Goal: Communication & Community: Participate in discussion

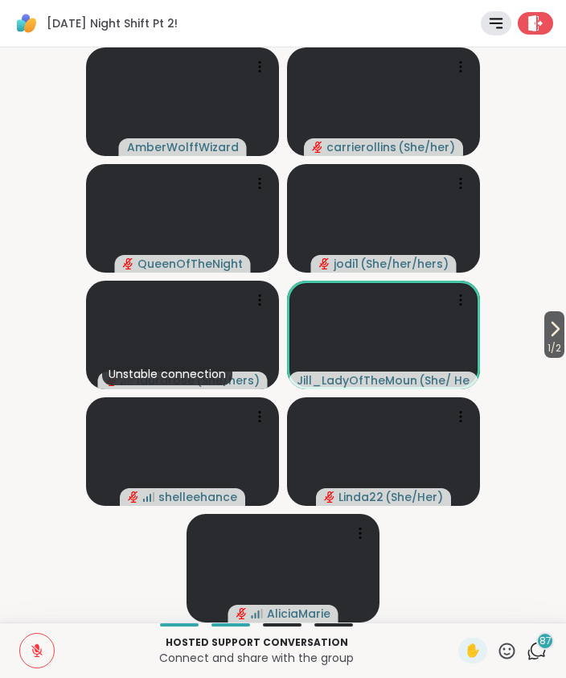
click at [27, 652] on button at bounding box center [37, 650] width 34 height 34
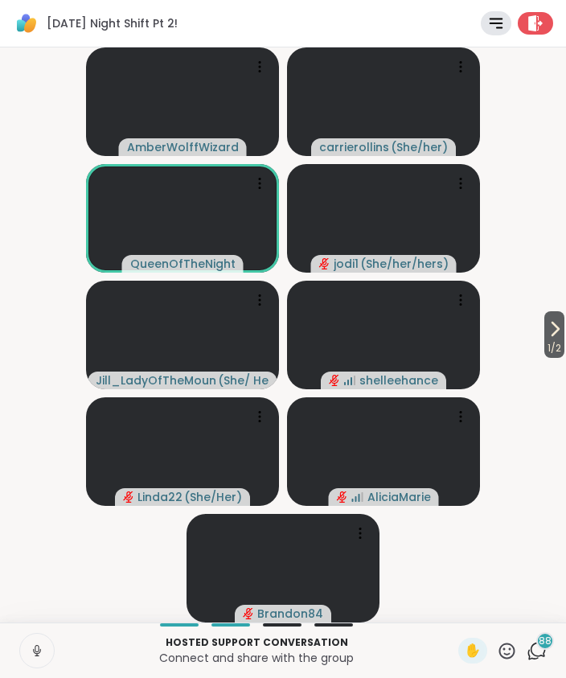
click at [531, 573] on video-player-container "1 / 2 AmberWolffWizard carrierollins ( She/her ) QueenOfTheNight jodi1 ( She/he…" at bounding box center [283, 335] width 547 height 562
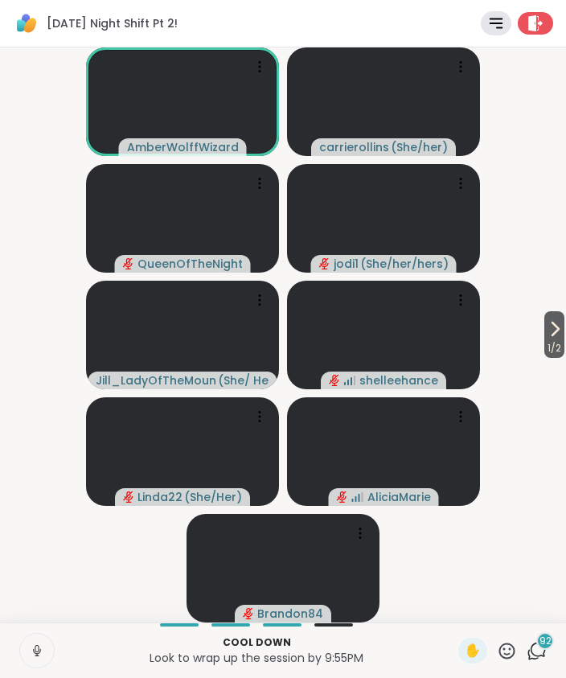
click at [37, 654] on icon at bounding box center [36, 654] width 1 height 3
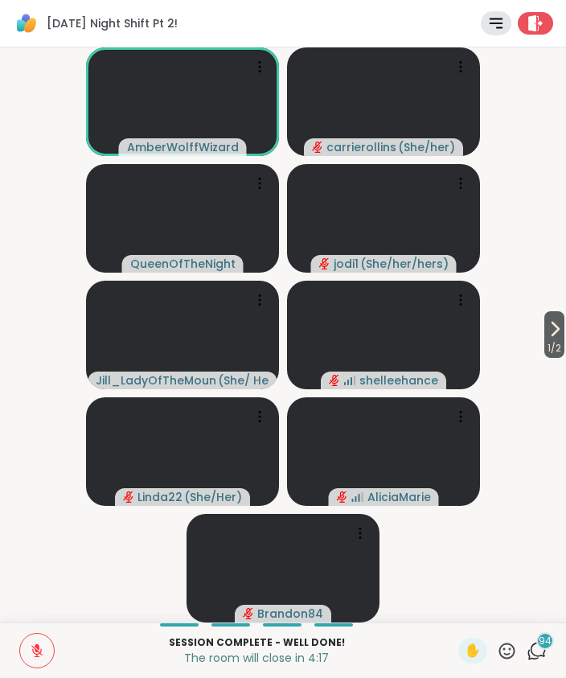
click at [34, 666] on button at bounding box center [37, 650] width 34 height 34
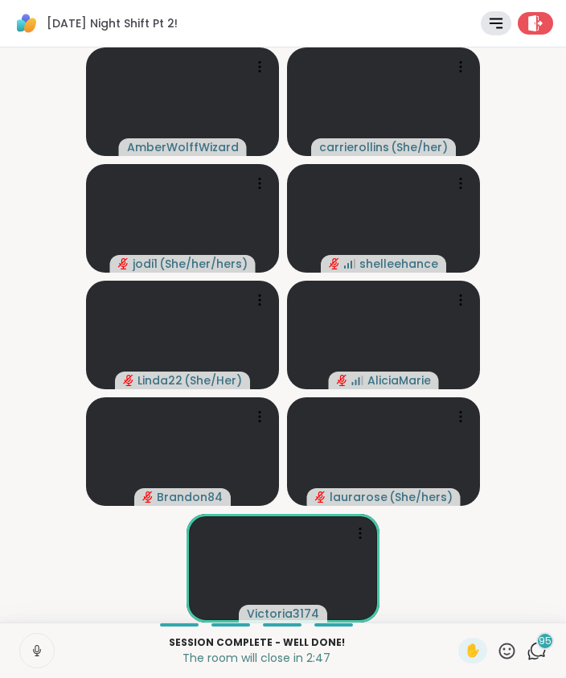
click at [537, 28] on icon at bounding box center [535, 23] width 16 height 16
click at [543, 2] on div "[DATE] Night Shift Pt 2! Rules Agenda Leave" at bounding box center [283, 23] width 566 height 47
click at [541, 21] on icon at bounding box center [535, 23] width 16 height 16
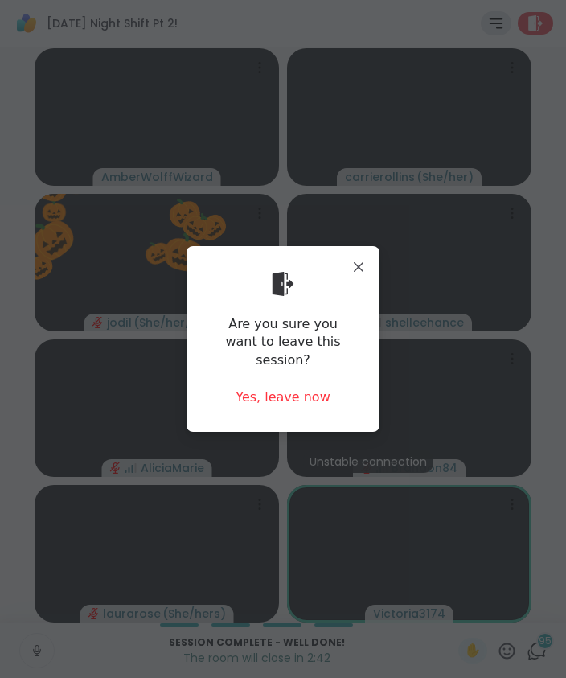
click at [291, 396] on div "Yes, leave now" at bounding box center [283, 397] width 95 height 18
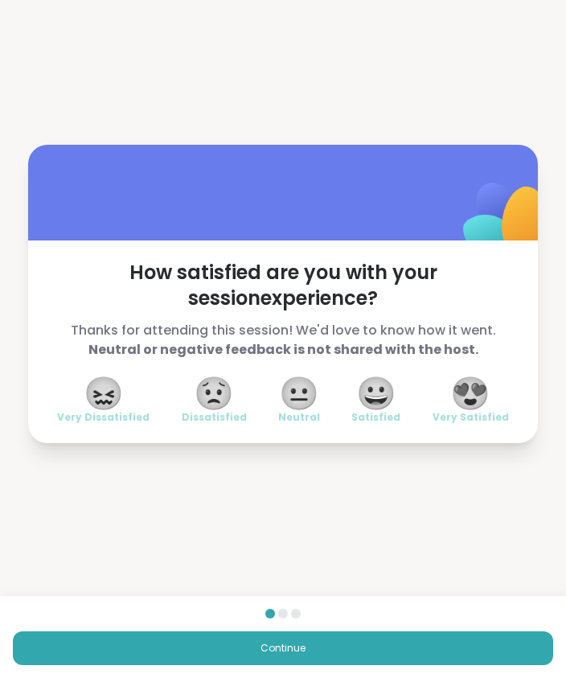
click at [384, 403] on span "😀" at bounding box center [376, 393] width 40 height 29
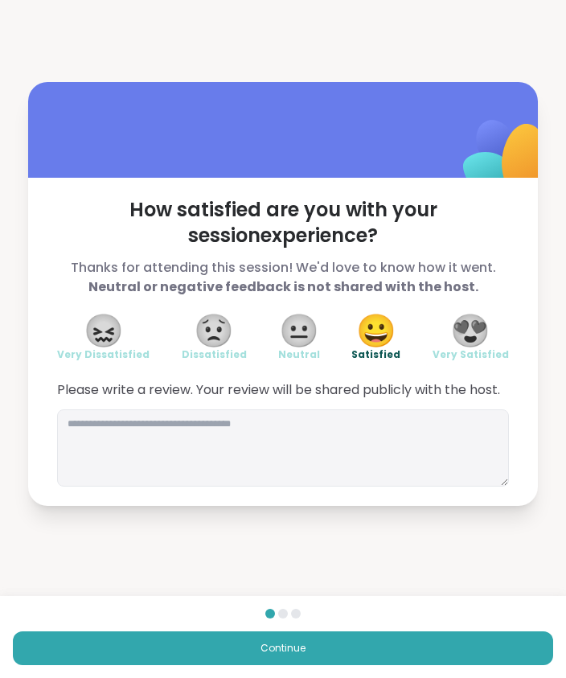
click at [330, 652] on button "Continue" at bounding box center [283, 648] width 540 height 34
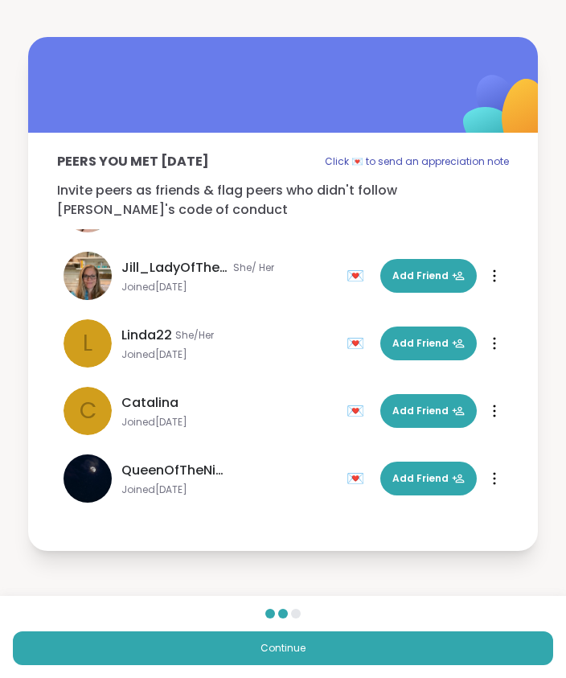
scroll to position [530, 0]
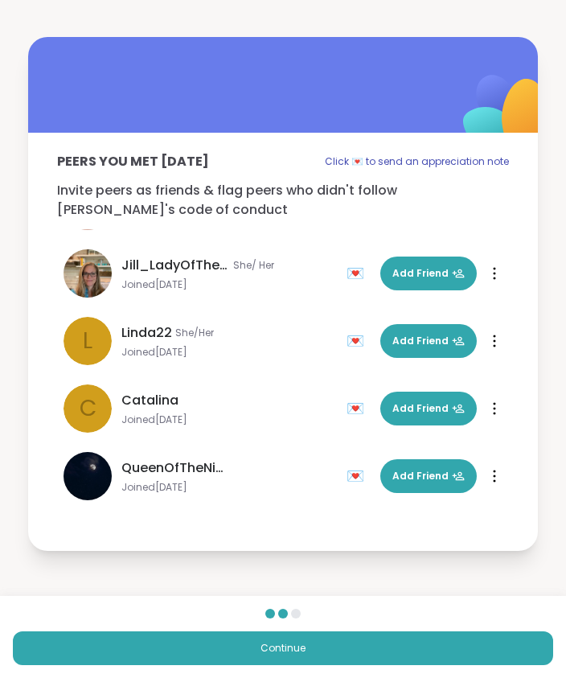
click at [318, 654] on button "Continue" at bounding box center [283, 648] width 540 height 34
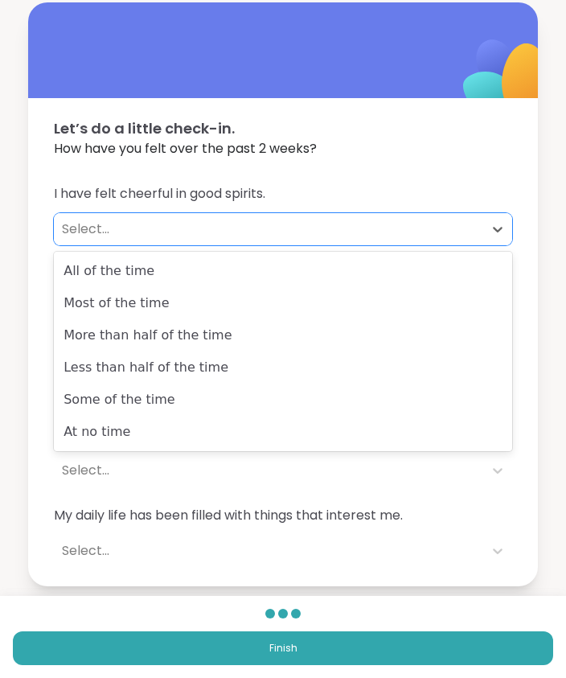
click at [167, 414] on div "Some of the time" at bounding box center [283, 399] width 458 height 32
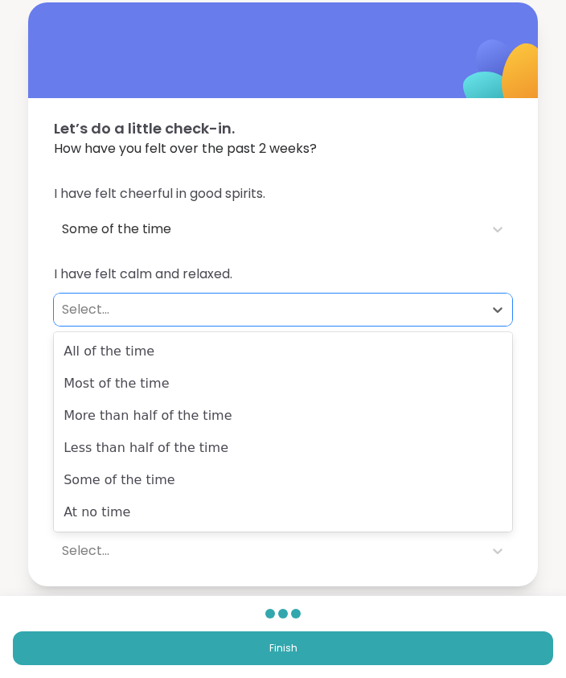
click at [155, 502] on div "At no time" at bounding box center [283, 512] width 458 height 32
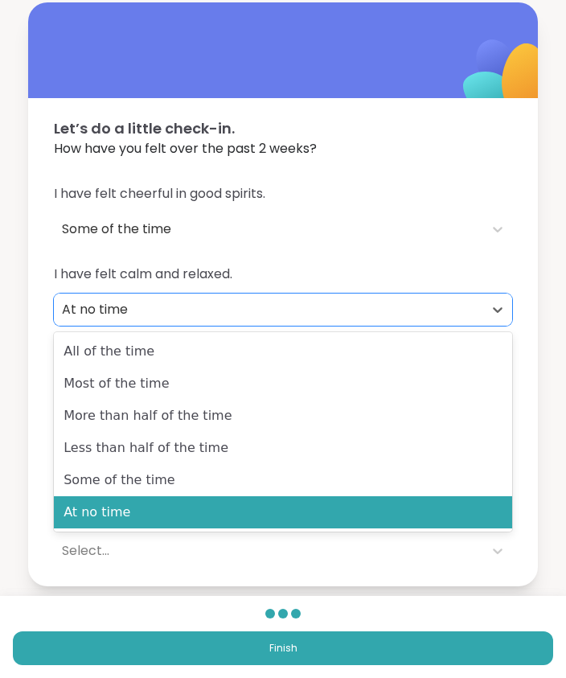
click at [223, 488] on div "Some of the time" at bounding box center [283, 480] width 458 height 32
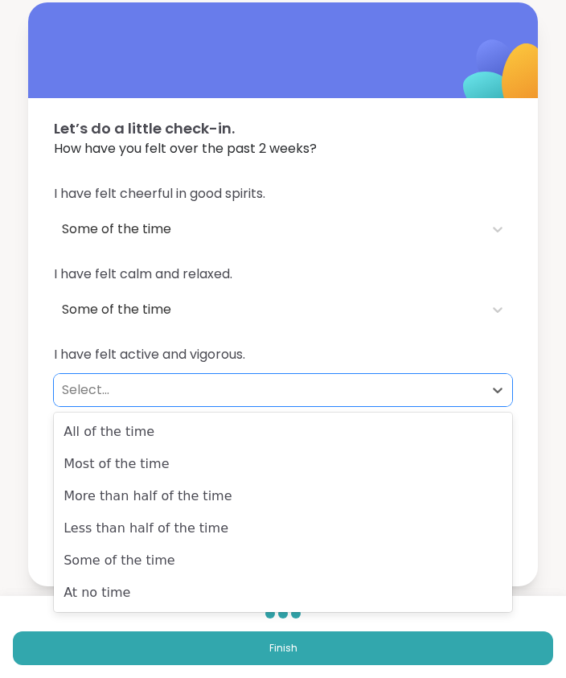
click at [268, 559] on div "Some of the time" at bounding box center [283, 560] width 458 height 32
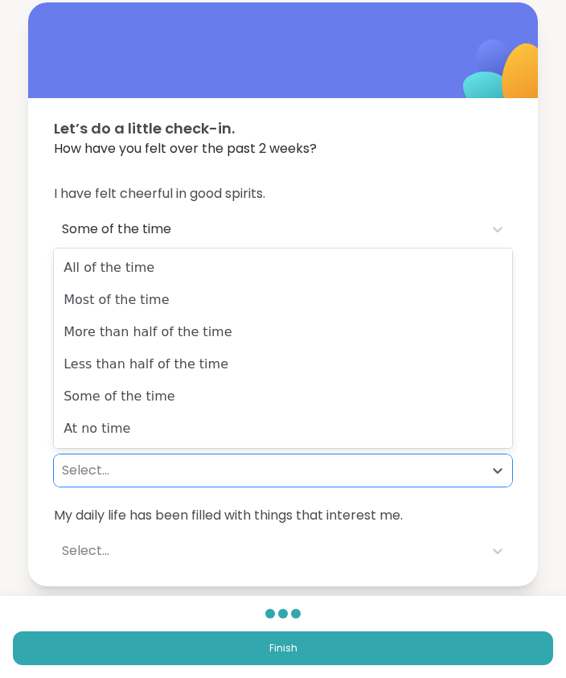
click at [540, 501] on div "Let’s do a little check-in. How have you felt over the past 2 weeks? I have fel…" at bounding box center [283, 294] width 566 height 588
click at [167, 400] on div "Some of the time" at bounding box center [283, 396] width 458 height 32
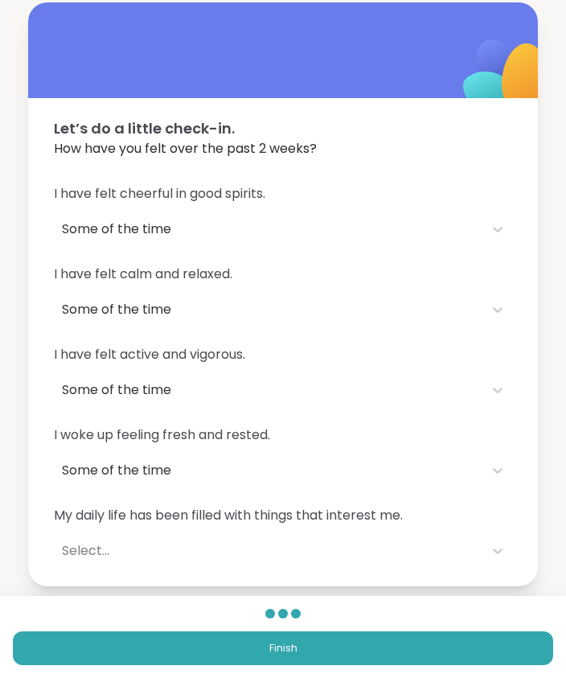
click at [515, 568] on div "I have felt cheerful in good spirits. Some of the time I have felt calm and rel…" at bounding box center [283, 375] width 510 height 421
click at [514, 563] on div "I have felt cheerful in good spirits. Some of the time I have felt calm and rel…" at bounding box center [283, 375] width 510 height 421
click at [504, 561] on div at bounding box center [497, 550] width 29 height 29
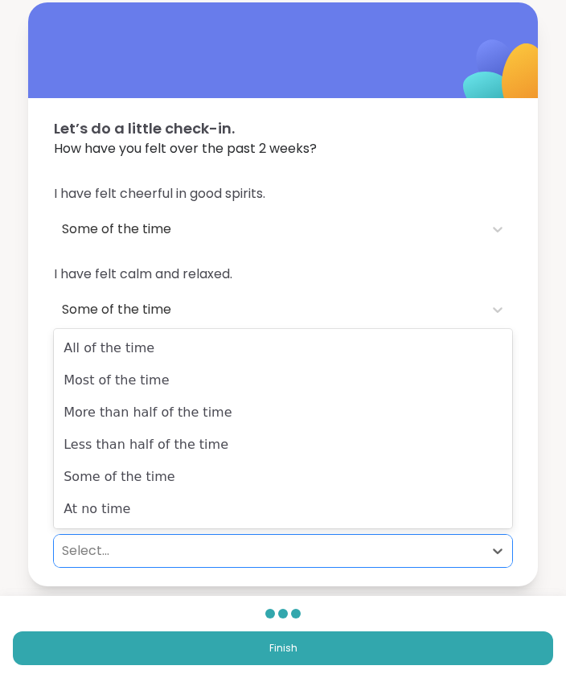
click at [178, 488] on div "Some of the time" at bounding box center [283, 477] width 458 height 32
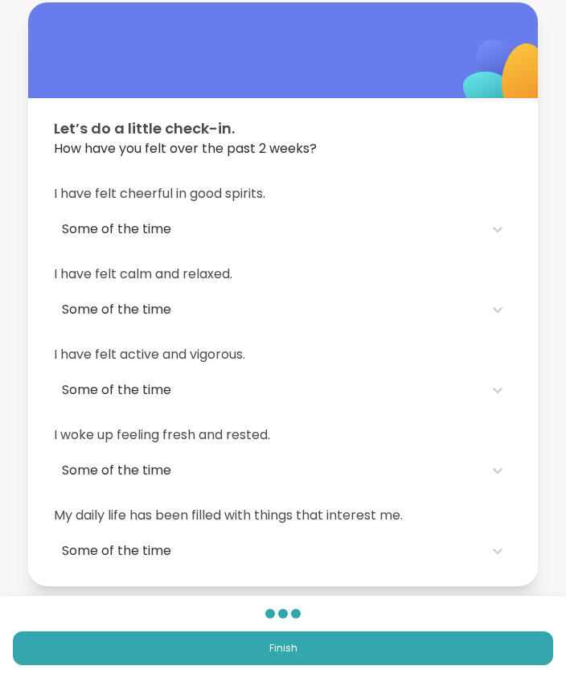
click at [356, 652] on button "Finish" at bounding box center [283, 648] width 540 height 34
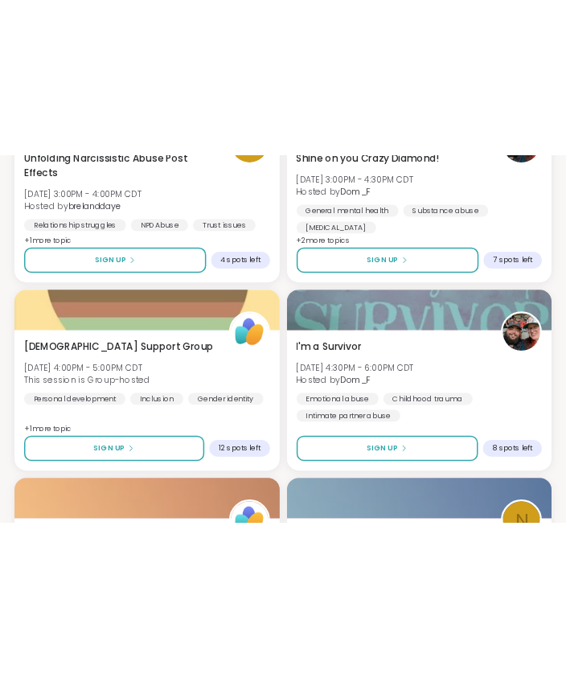
scroll to position [2886, 0]
